Goal: Task Accomplishment & Management: Manage account settings

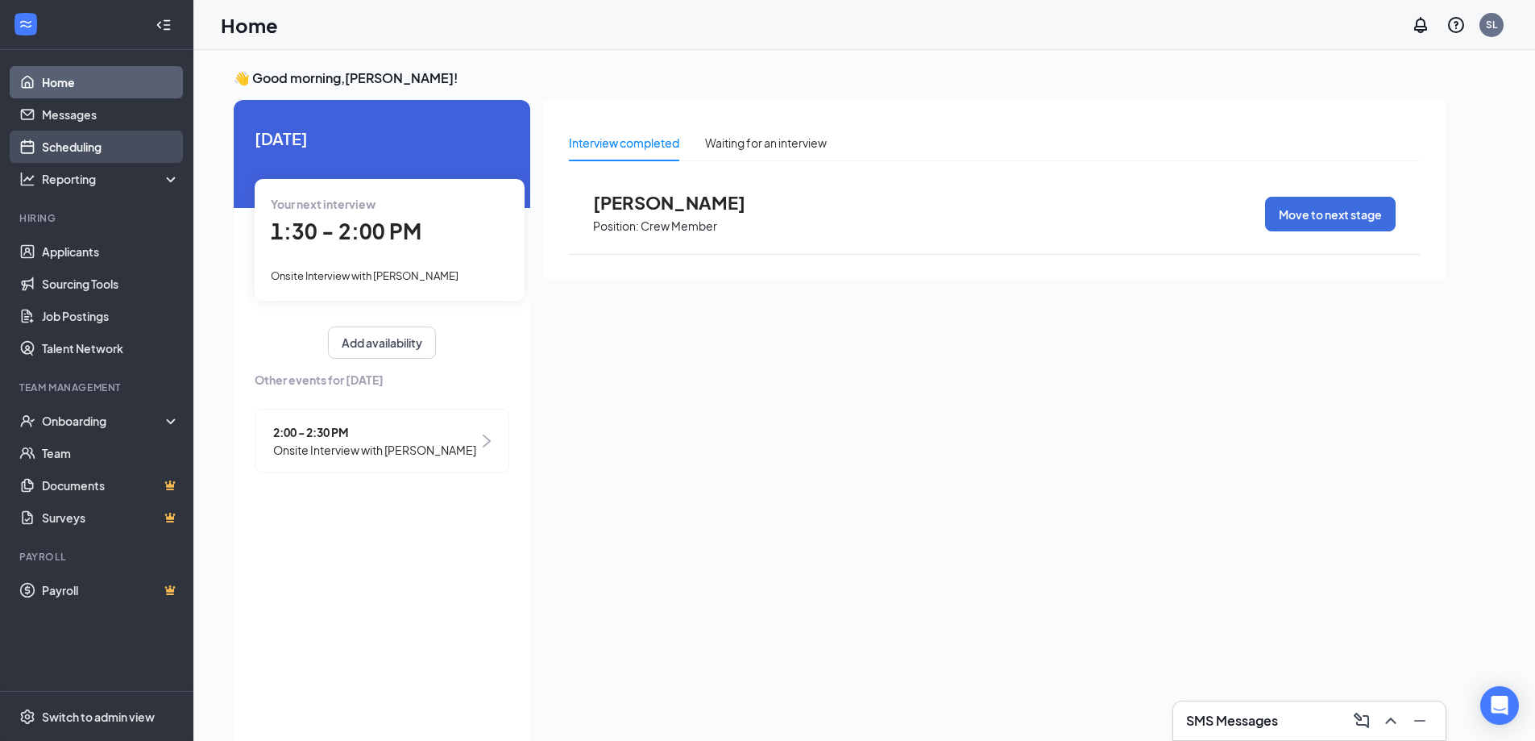
click at [95, 147] on link "Scheduling" at bounding box center [111, 147] width 138 height 32
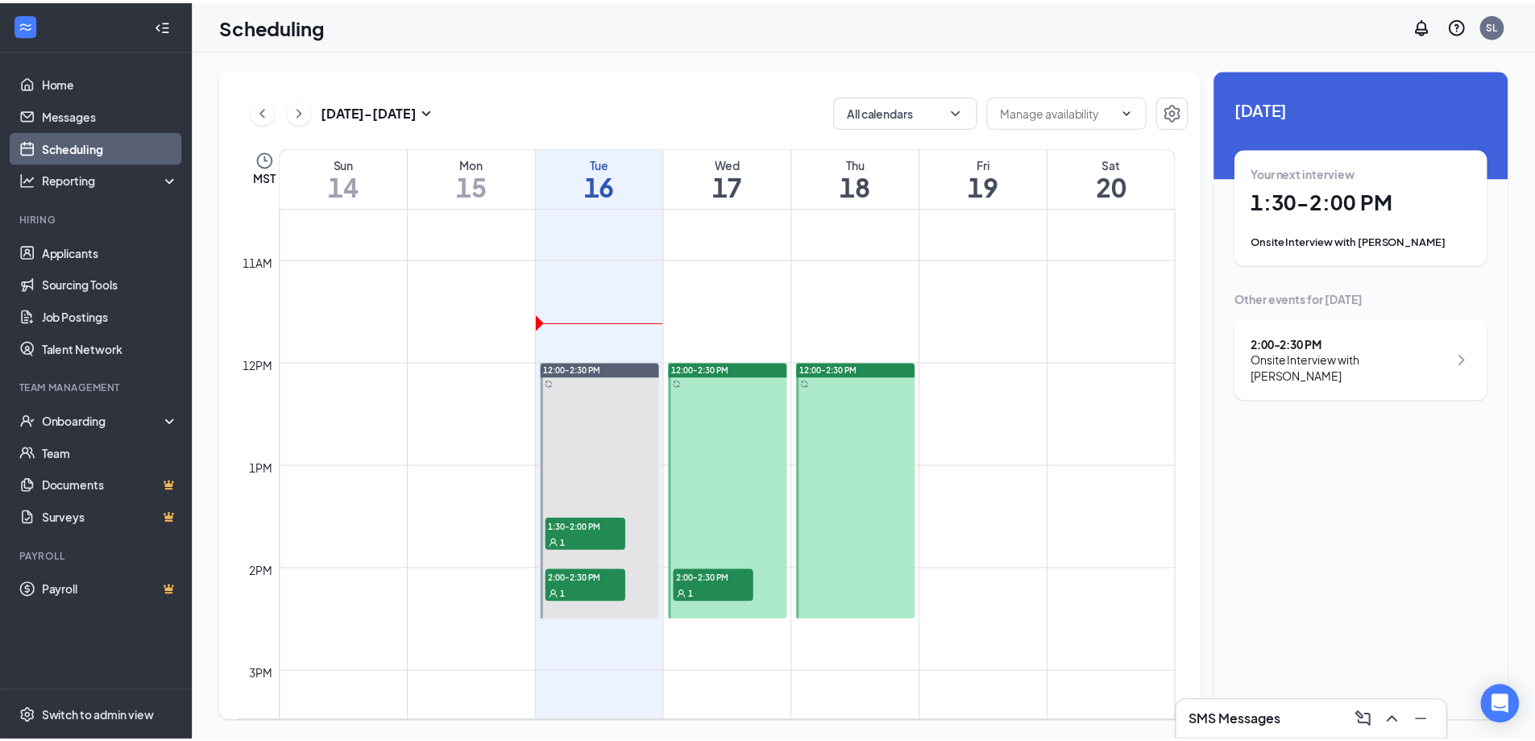
scroll to position [1048, 0]
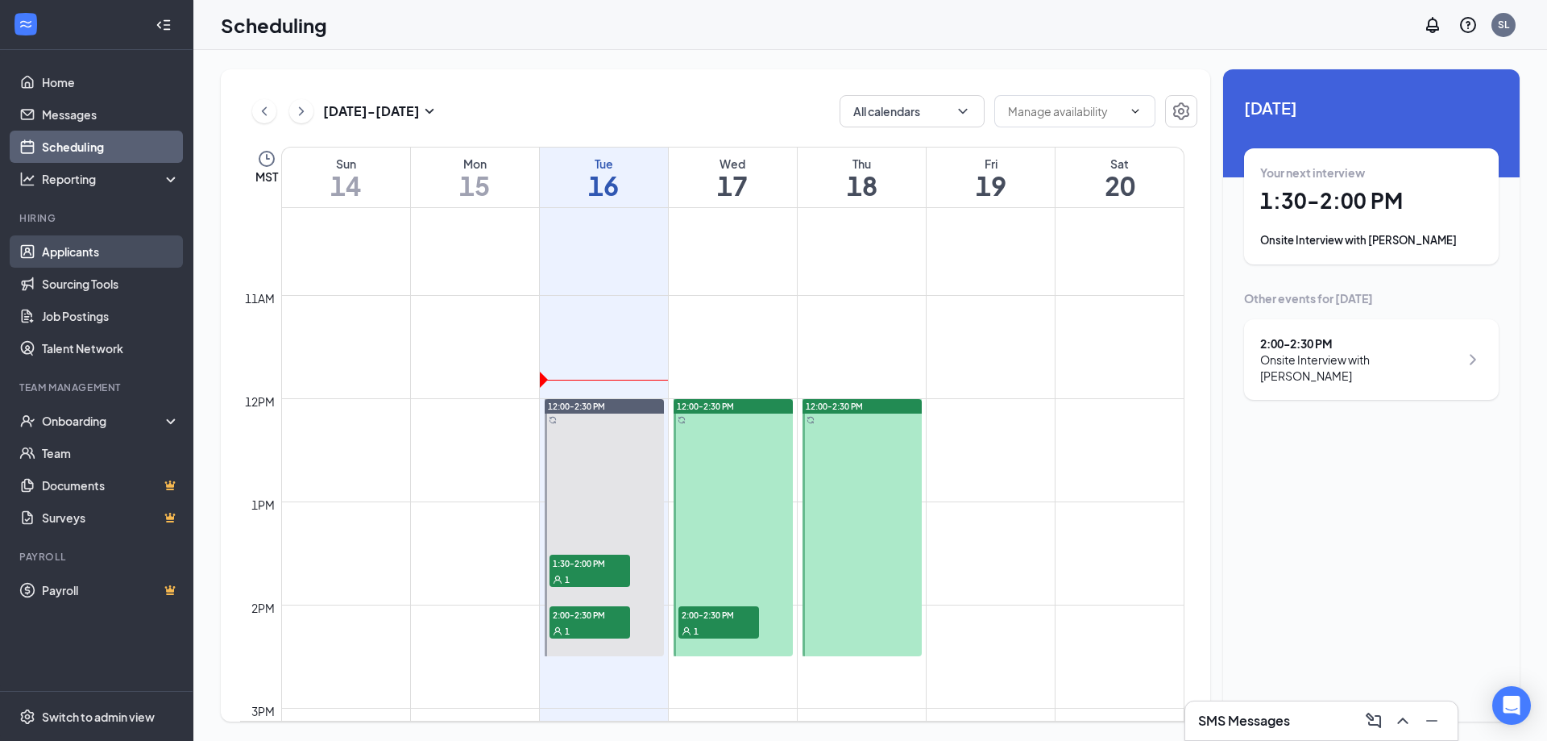
click at [89, 245] on link "Applicants" at bounding box center [111, 251] width 138 height 32
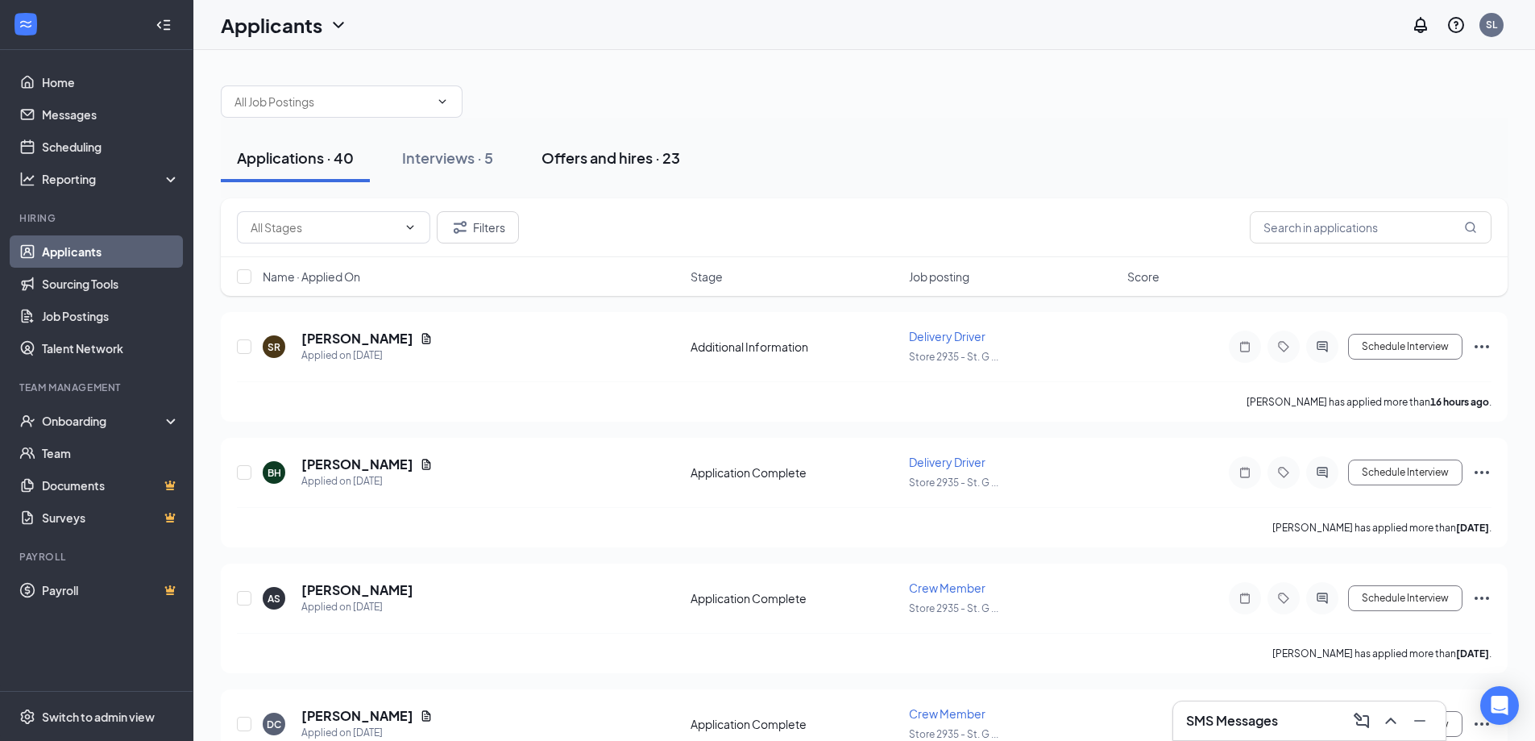
click at [579, 159] on div "Offers and hires · 23" at bounding box center [611, 157] width 139 height 20
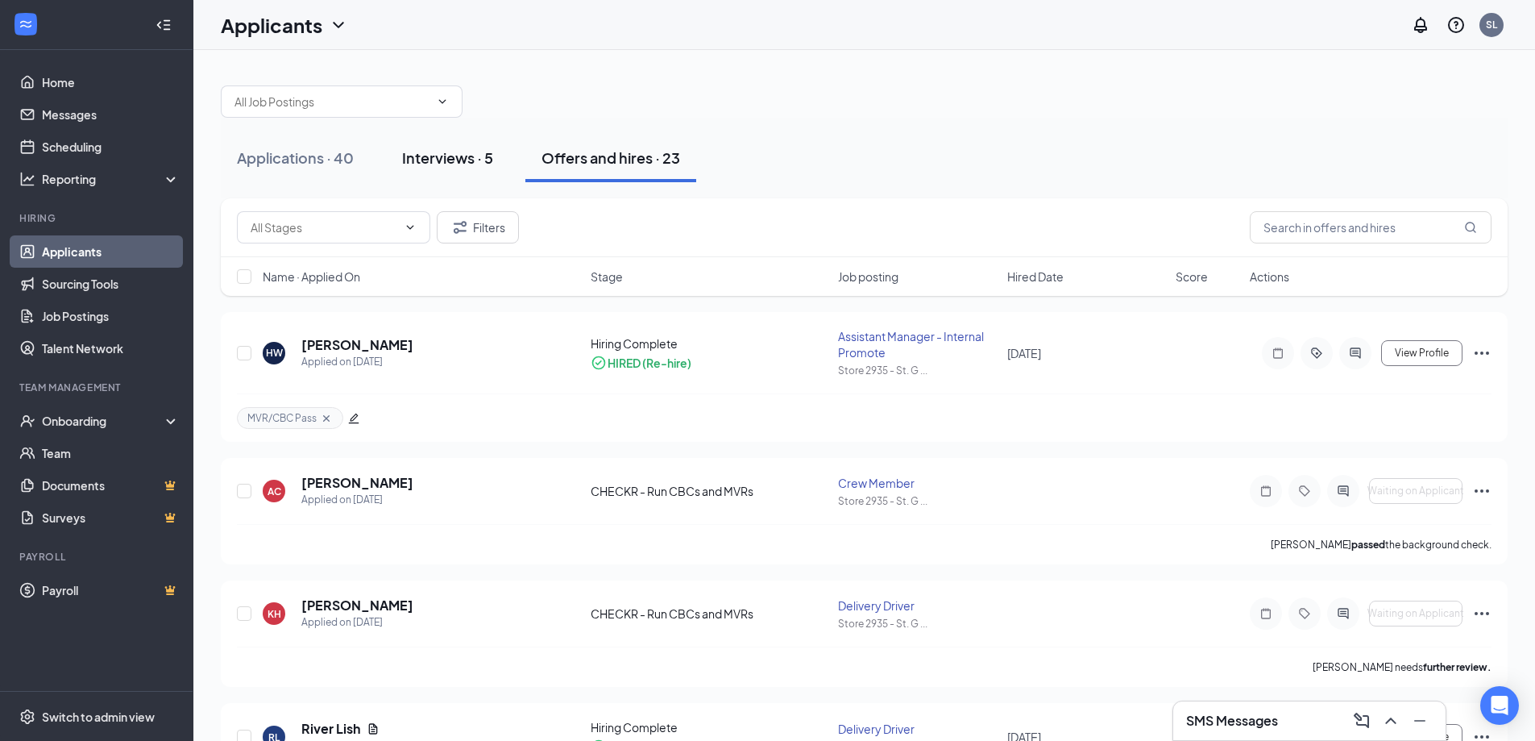
click at [444, 155] on div "Interviews · 5" at bounding box center [447, 157] width 91 height 20
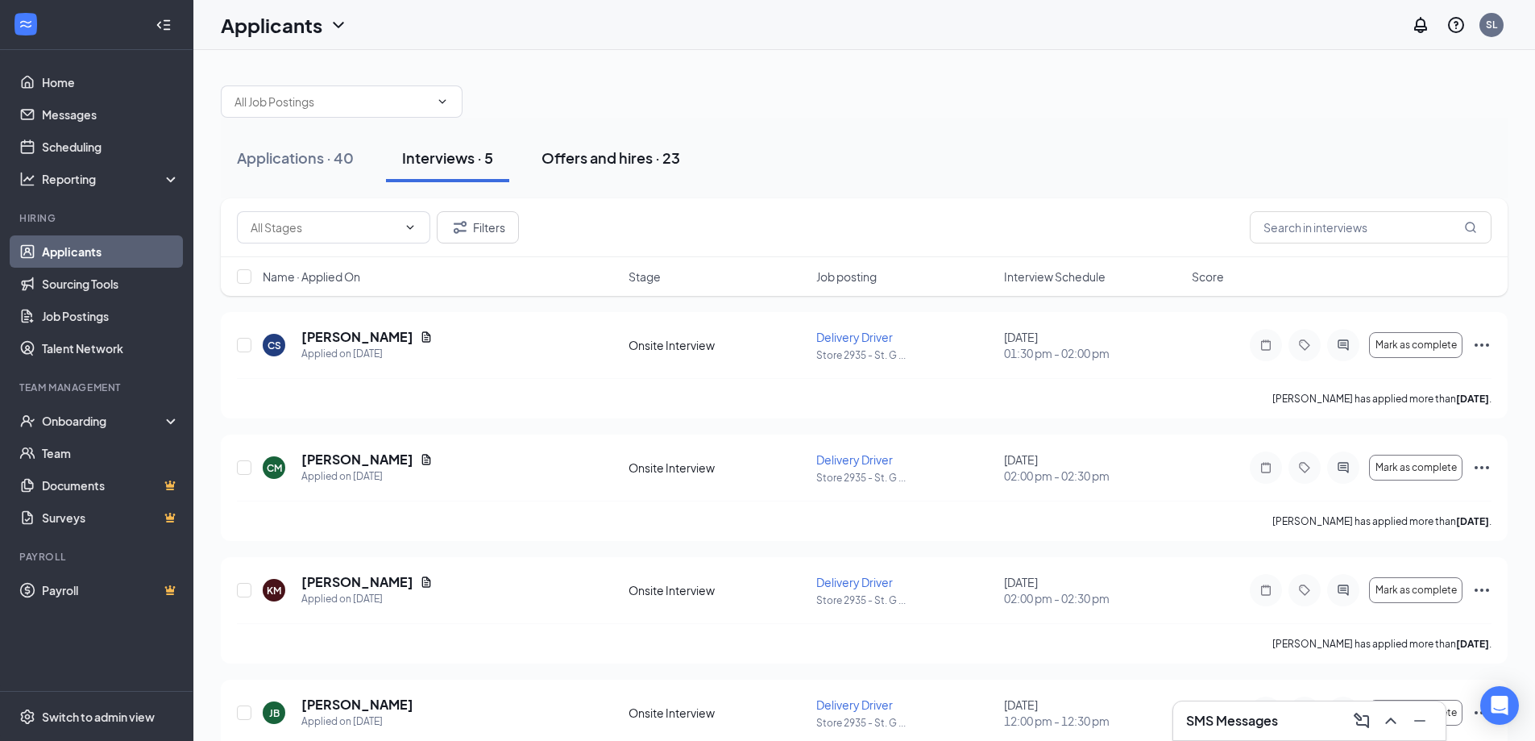
click at [583, 162] on div "Offers and hires · 23" at bounding box center [611, 157] width 139 height 20
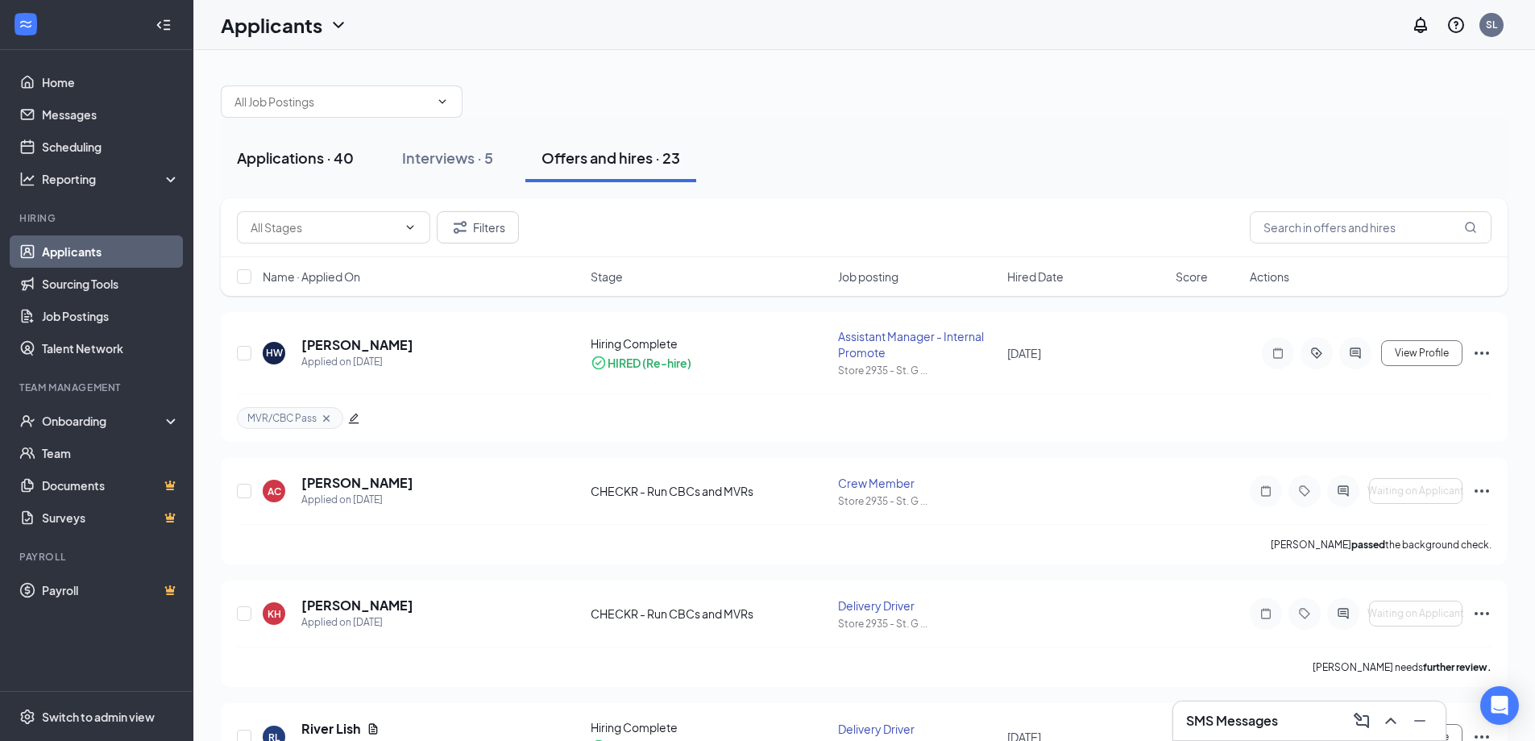
drag, startPoint x: 297, startPoint y: 160, endPoint x: 308, endPoint y: 169, distance: 14.9
click at [297, 160] on div "Applications · 40" at bounding box center [295, 157] width 117 height 20
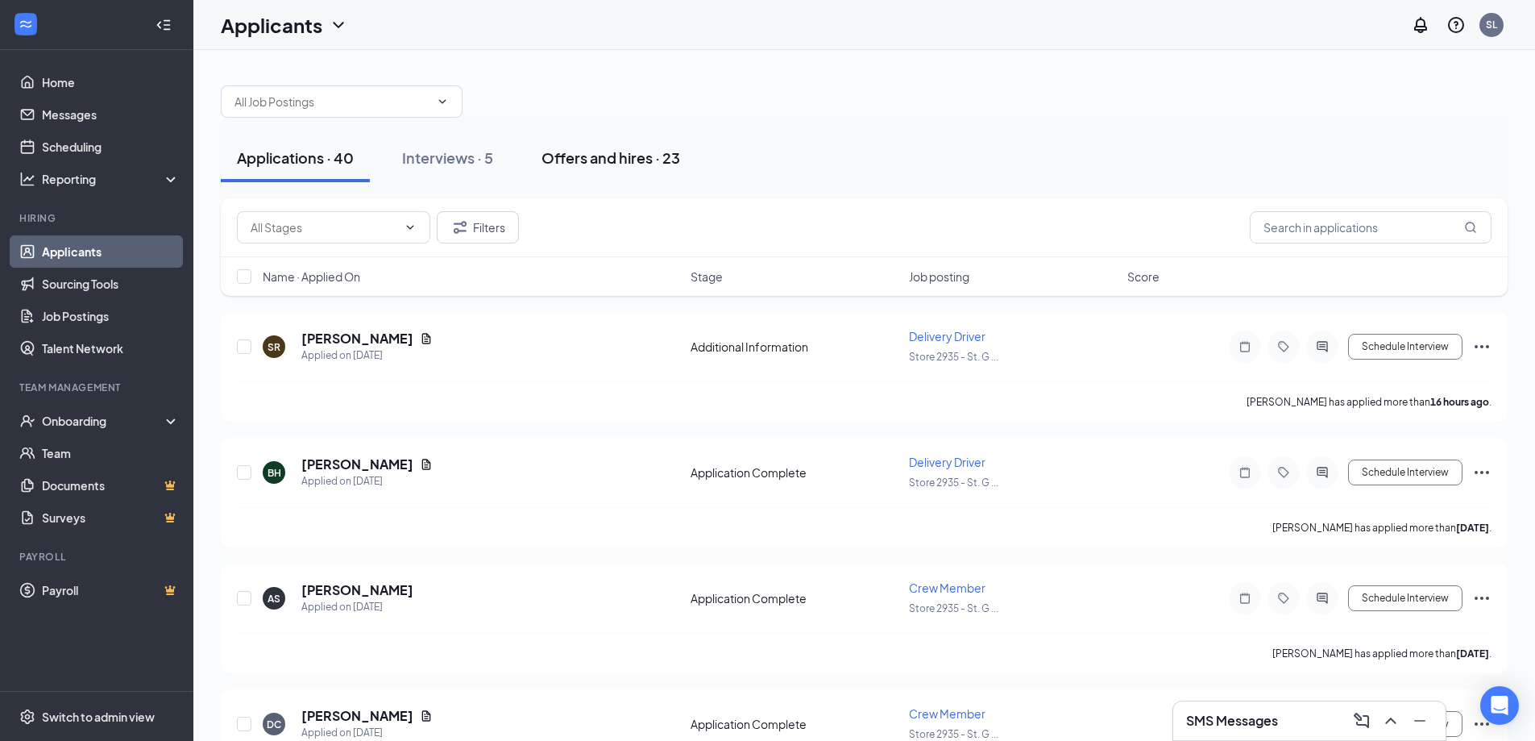
click at [619, 159] on div "Offers and hires · 23" at bounding box center [611, 157] width 139 height 20
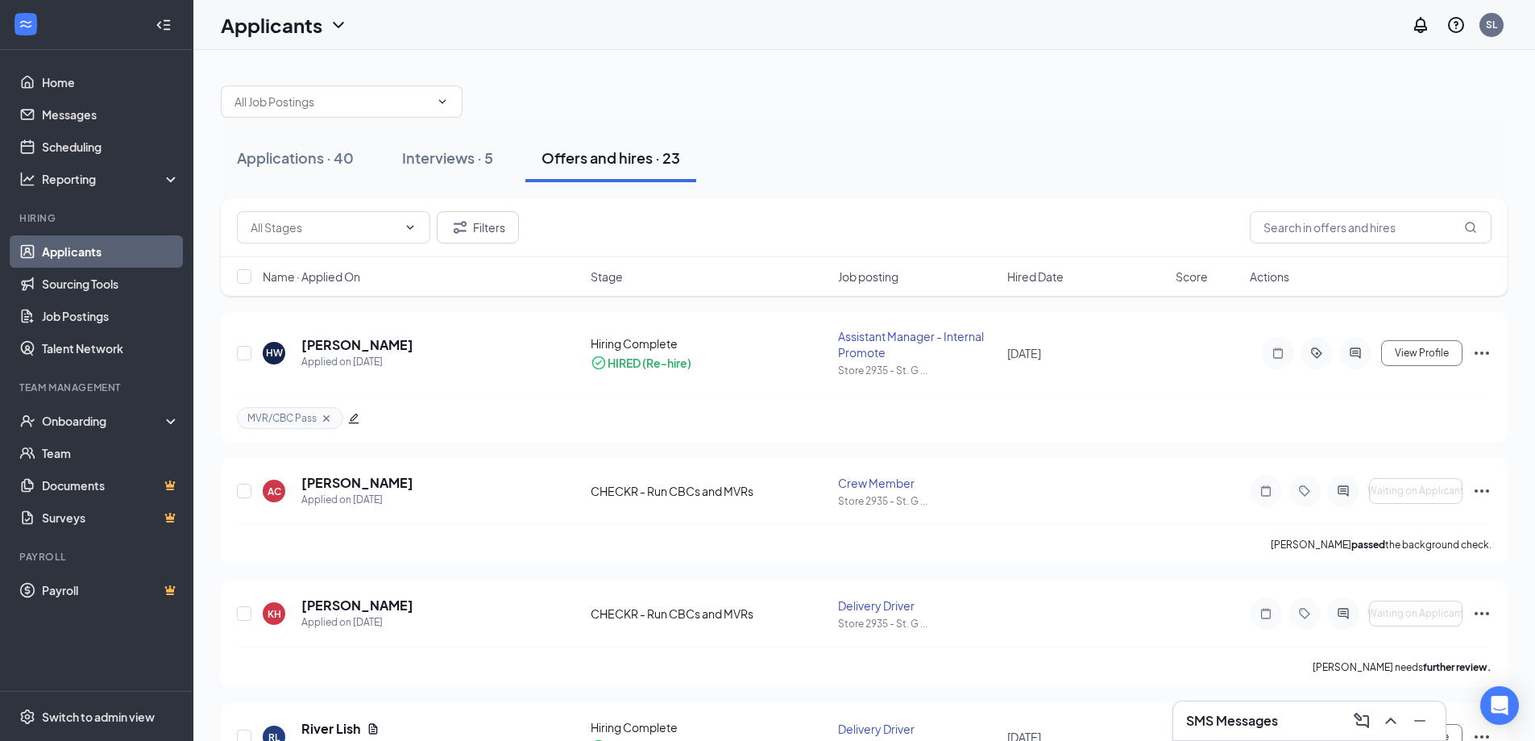
click at [468, 160] on div "Interviews · 5" at bounding box center [447, 157] width 91 height 20
